Goal: Contribute content

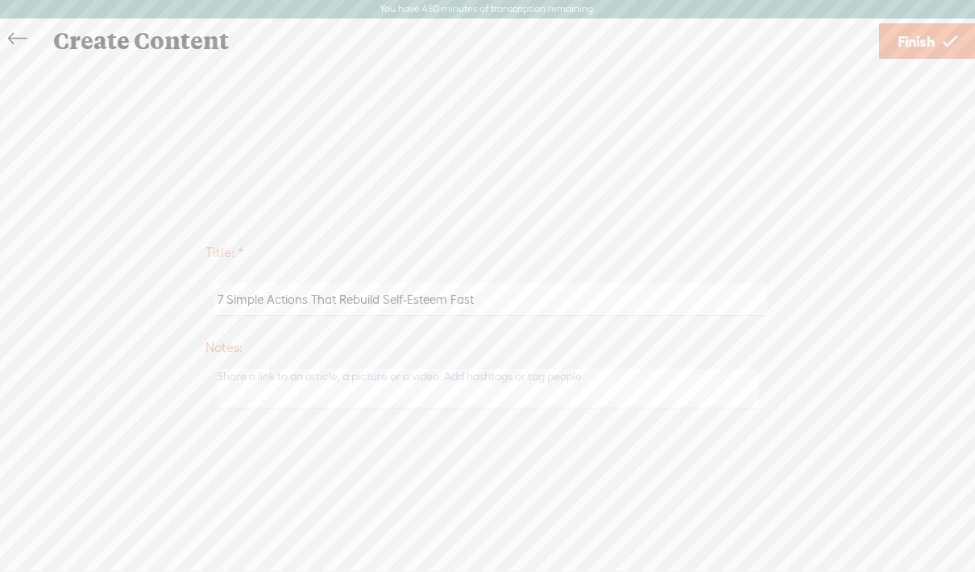
click at [936, 44] on link "Finish" at bounding box center [927, 40] width 97 height 35
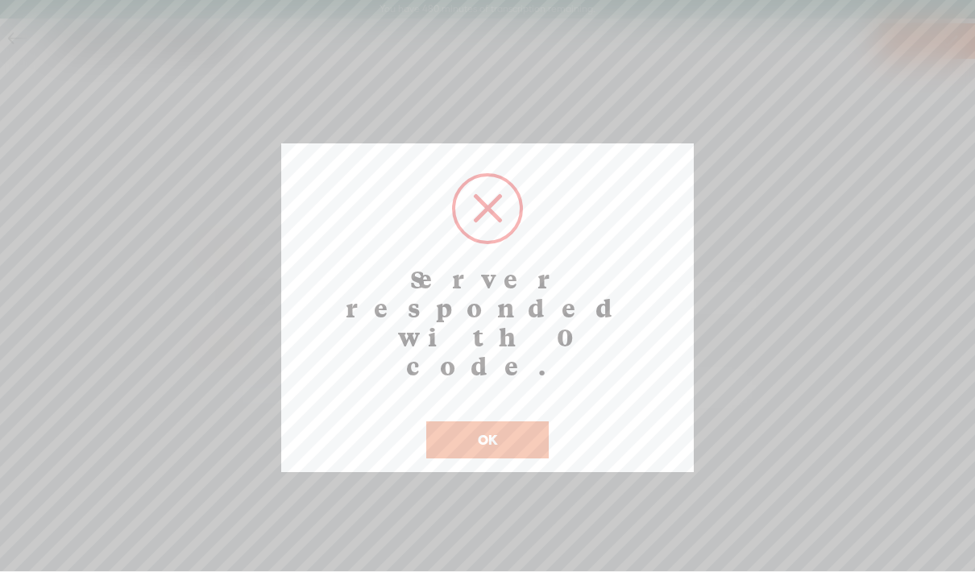
click at [487, 421] on button "OK" at bounding box center [487, 439] width 122 height 37
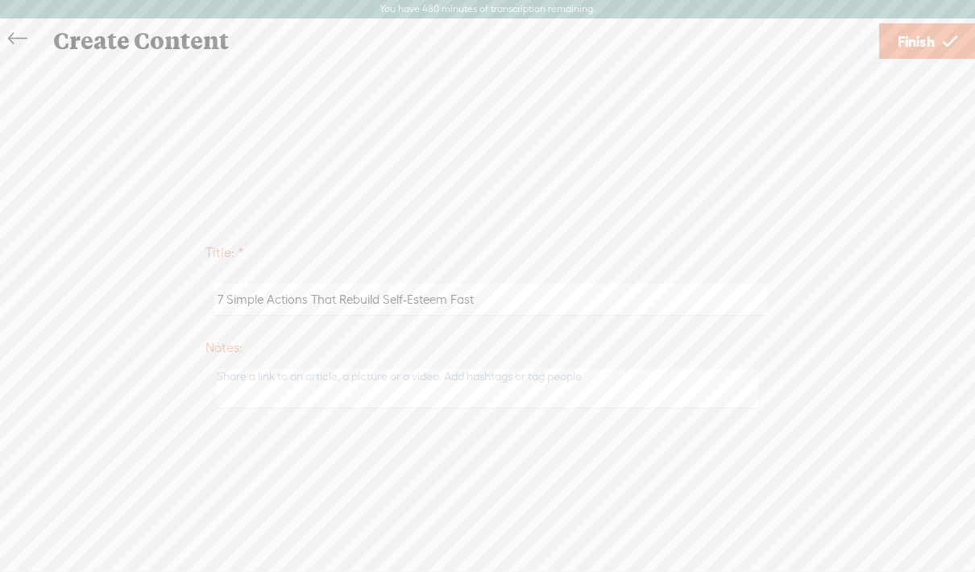
click at [915, 35] on span "Finish" at bounding box center [916, 41] width 37 height 41
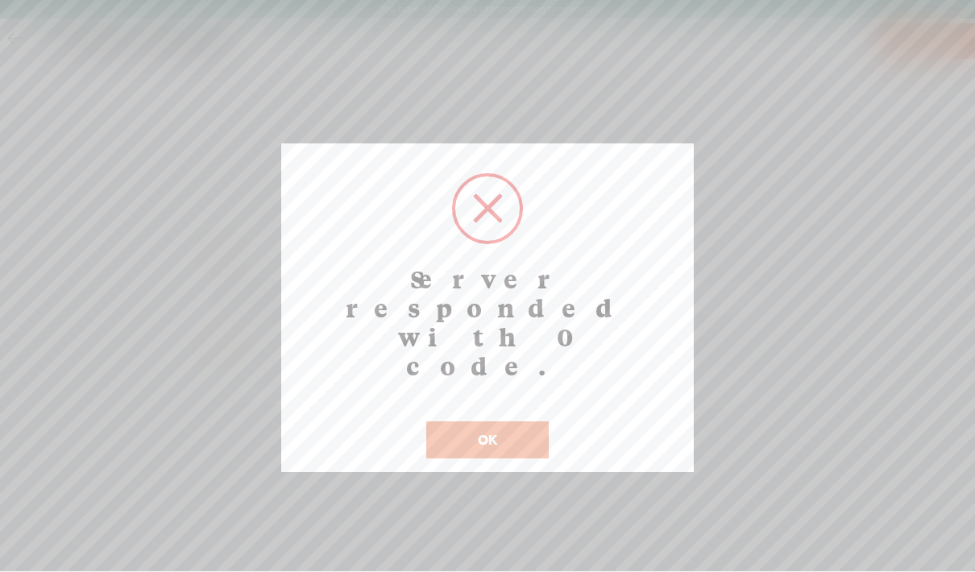
click at [492, 421] on button "OK" at bounding box center [487, 439] width 122 height 37
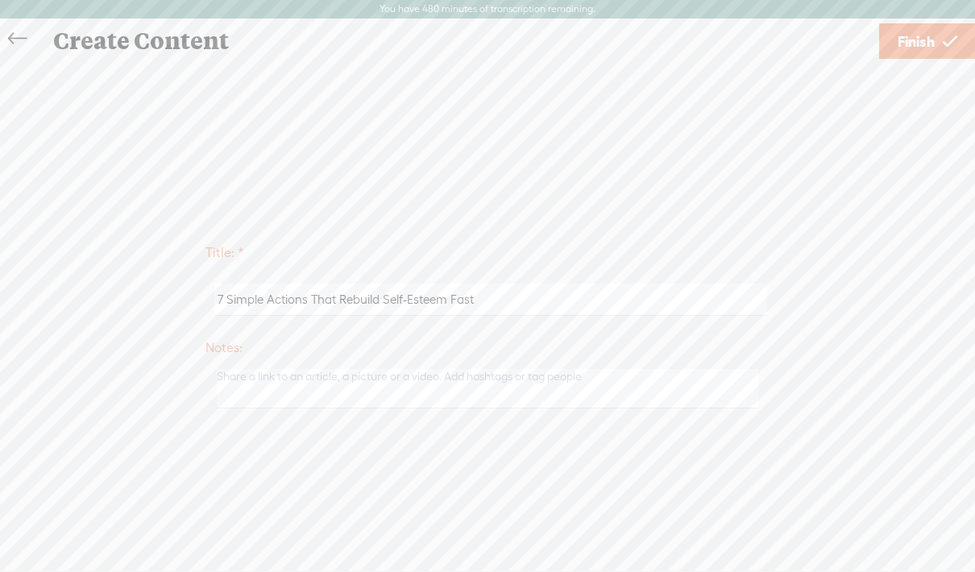
click at [920, 45] on span "Finish" at bounding box center [916, 41] width 37 height 41
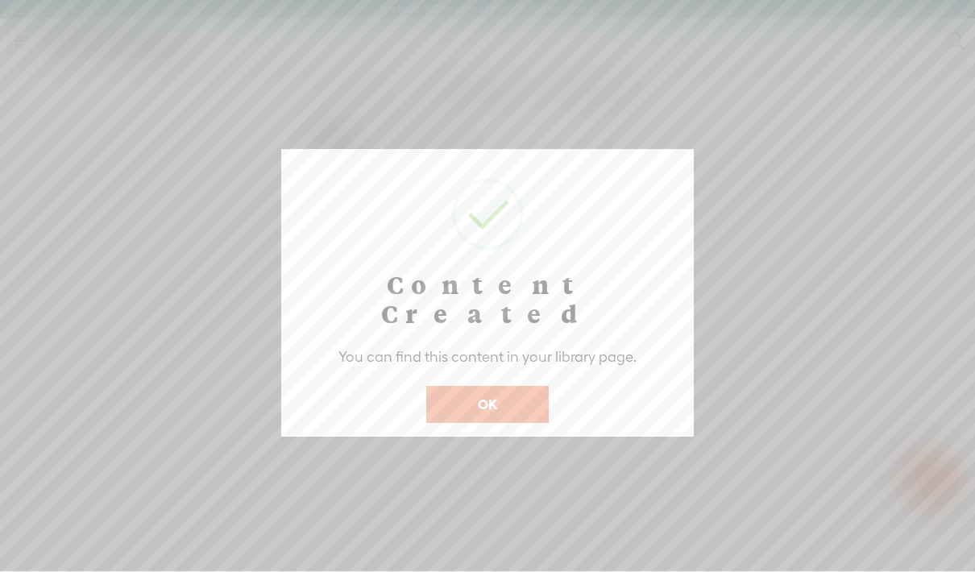
click at [492, 386] on button "OK" at bounding box center [487, 404] width 122 height 37
